Goal: Find contact information: Find contact information

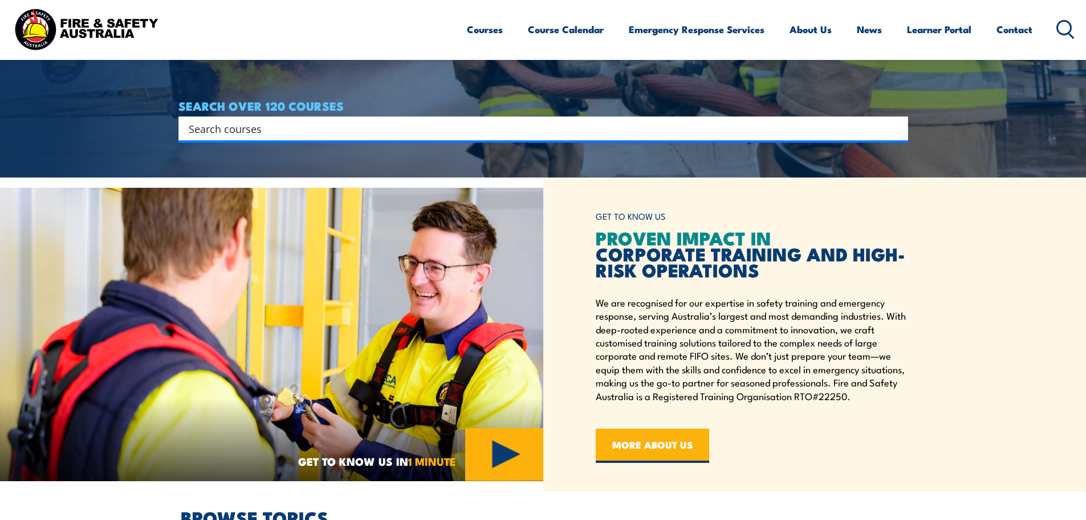
scroll to position [798, 0]
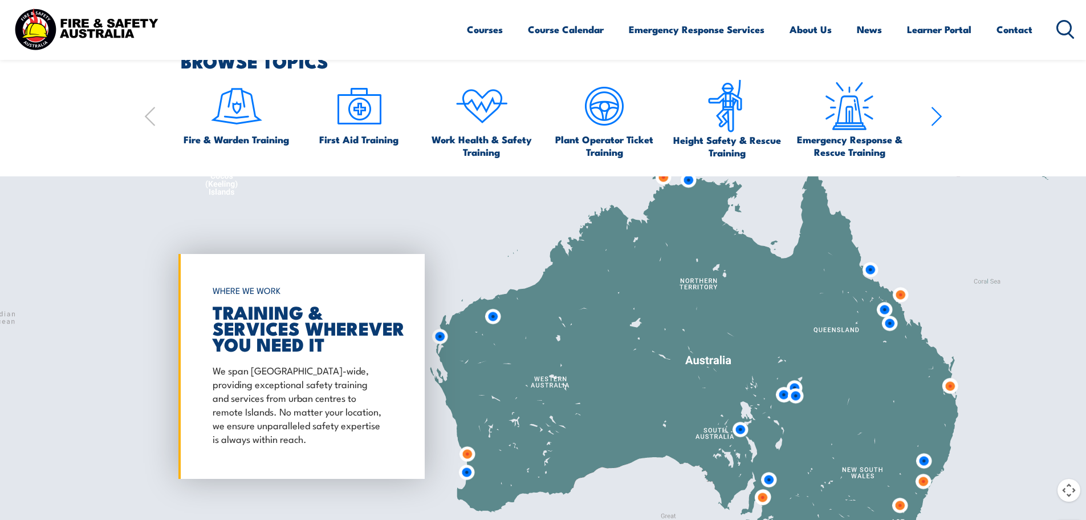
drag, startPoint x: 991, startPoint y: 353, endPoint x: 801, endPoint y: 397, distance: 195.0
click at [801, 400] on img at bounding box center [795, 395] width 21 height 21
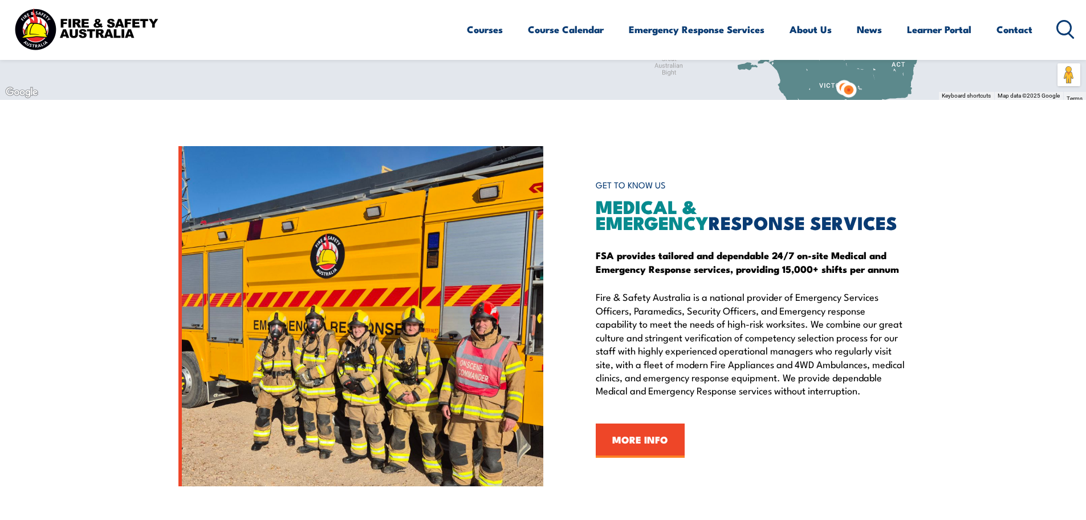
scroll to position [1312, 0]
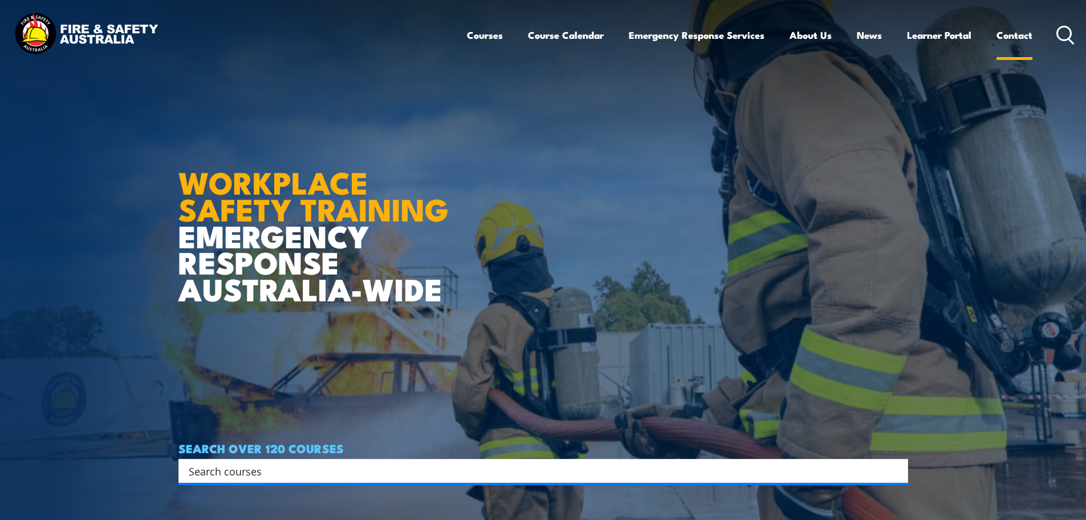
click at [1009, 31] on link "Contact" at bounding box center [1015, 35] width 36 height 30
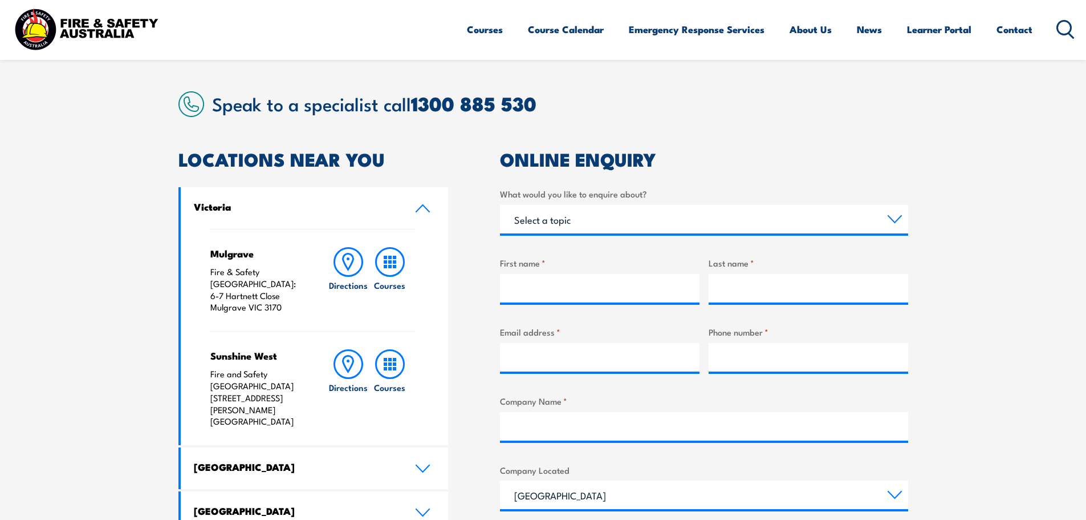
scroll to position [228, 0]
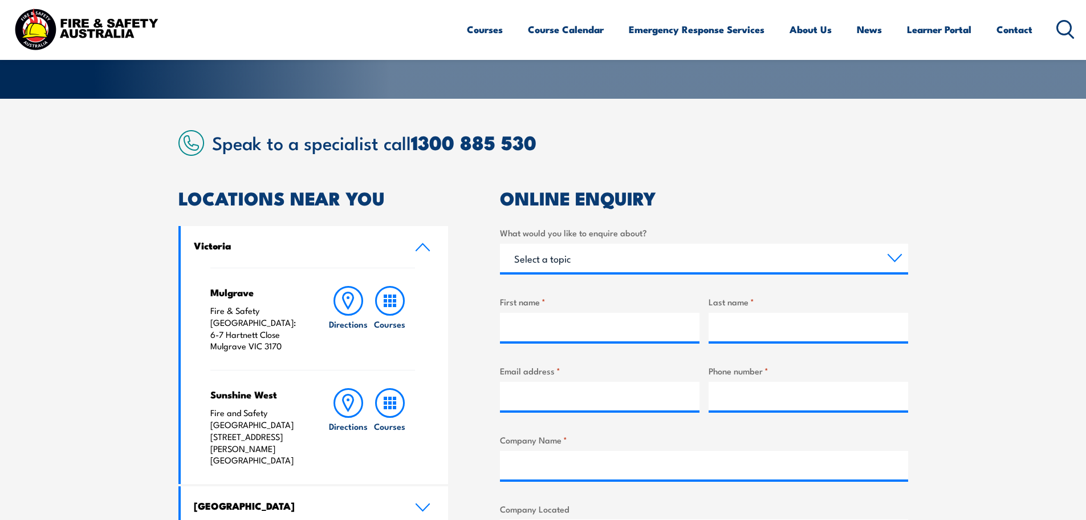
click at [398, 250] on link "Victoria" at bounding box center [315, 247] width 268 height 42
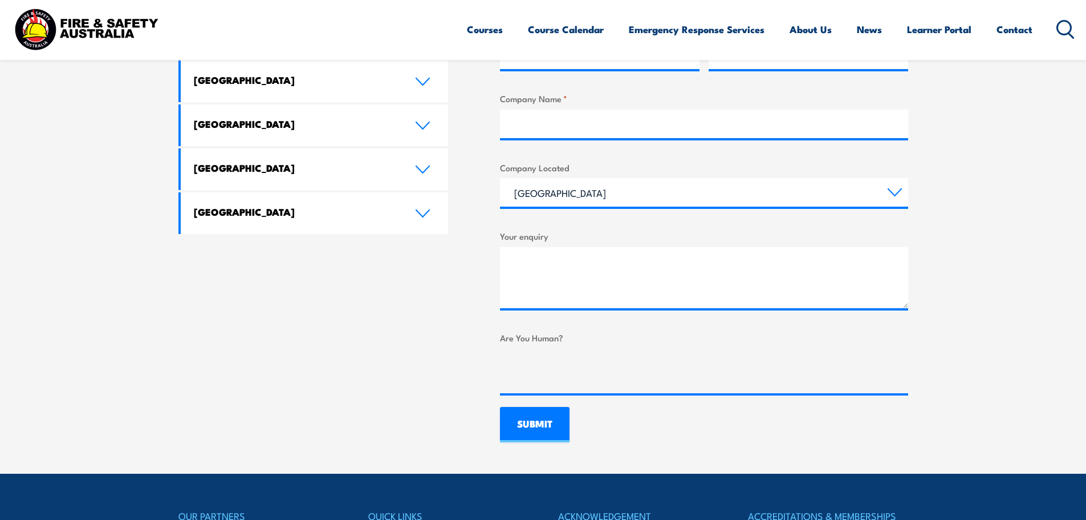
scroll to position [570, 0]
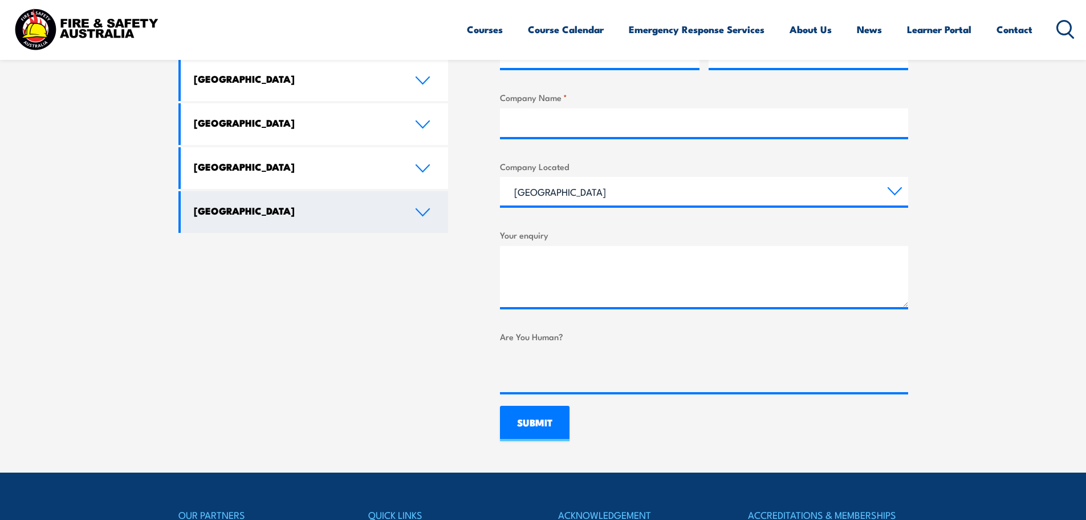
click at [433, 204] on link "[GEOGRAPHIC_DATA]" at bounding box center [315, 212] width 268 height 42
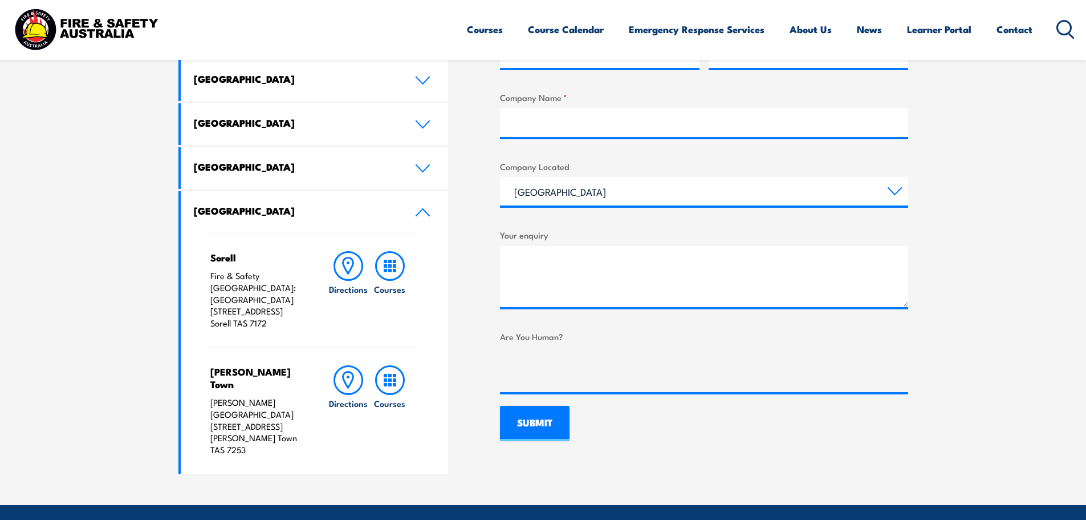
click at [433, 204] on link "[GEOGRAPHIC_DATA]" at bounding box center [315, 212] width 268 height 42
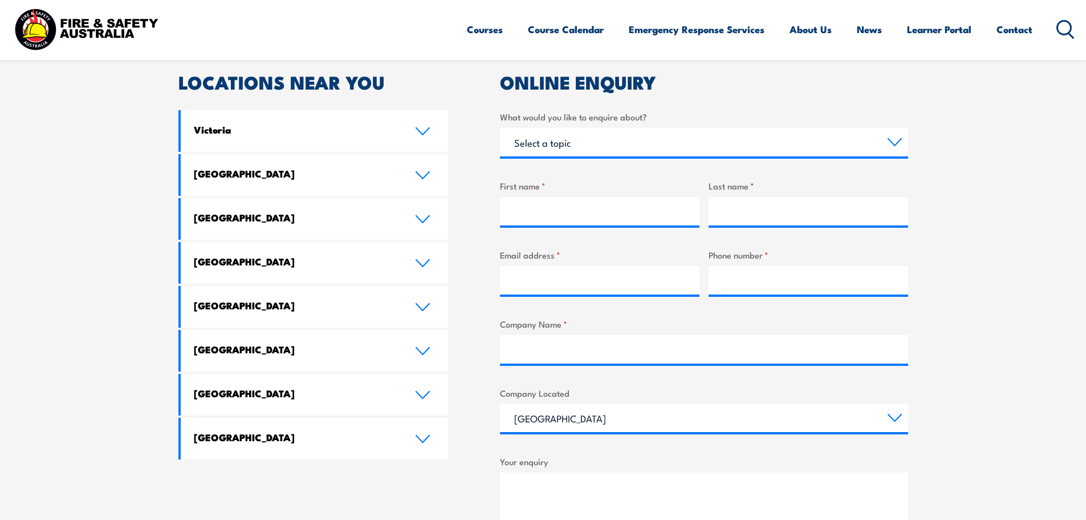
scroll to position [342, 0]
